Goal: Information Seeking & Learning: Learn about a topic

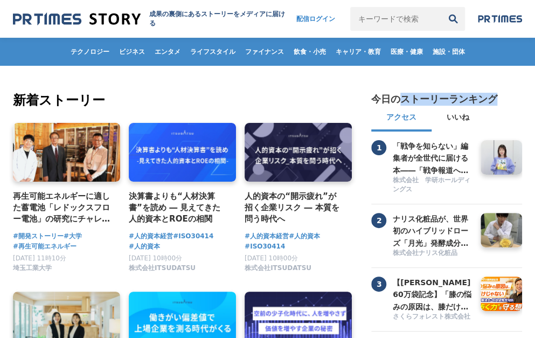
drag, startPoint x: 400, startPoint y: 102, endPoint x: 503, endPoint y: 107, distance: 103.5
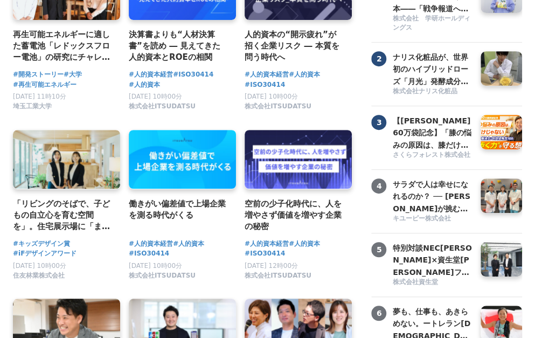
scroll to position [54, 0]
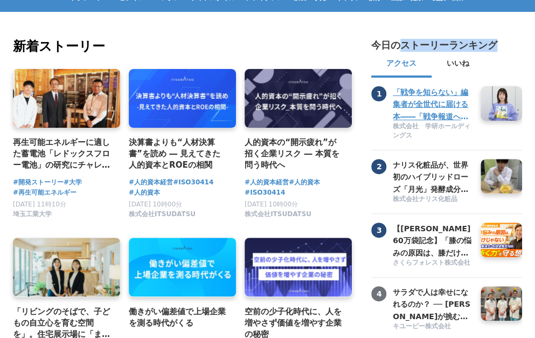
click at [437, 107] on h3 "「戦争を知らない」編集者が全世代に届ける本――「戦争報道への慣れ」に対する恐怖が出発点" at bounding box center [433, 104] width 80 height 36
click at [424, 100] on h3 "「戦争を知らない」編集者が全世代に届ける本――「戦争報道への慣れ」に対する恐怖が出発点" at bounding box center [433, 104] width 80 height 36
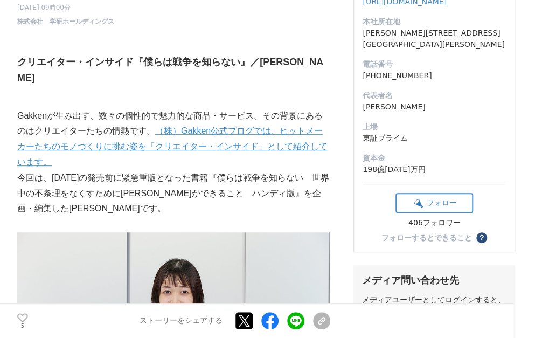
scroll to position [323, 0]
